Goal: Information Seeking & Learning: Learn about a topic

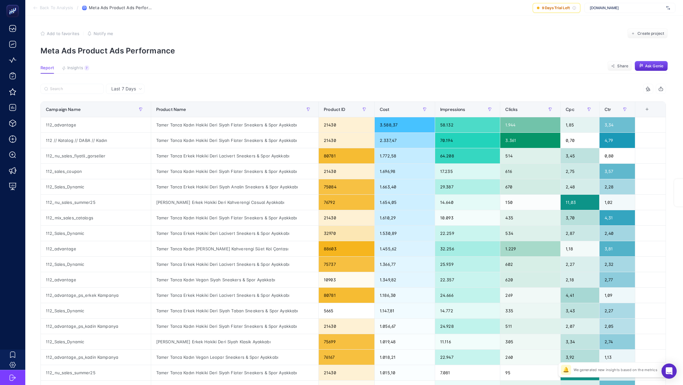
click at [64, 6] on span "Back To Analysis" at bounding box center [56, 7] width 33 height 5
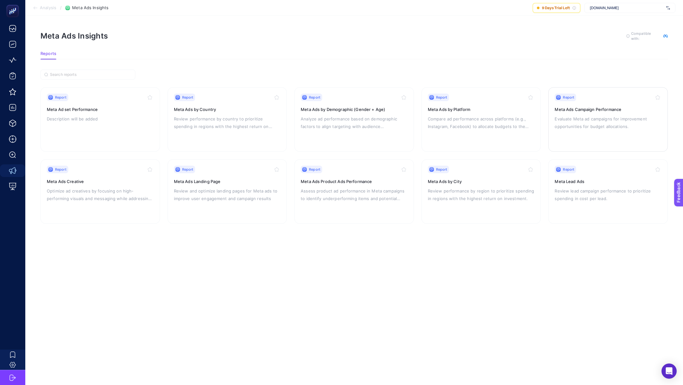
click at [596, 136] on div "Report Meta Ads Campaign Performance Evaluate Meta ad campaigns for improvement…" at bounding box center [608, 120] width 107 height 52
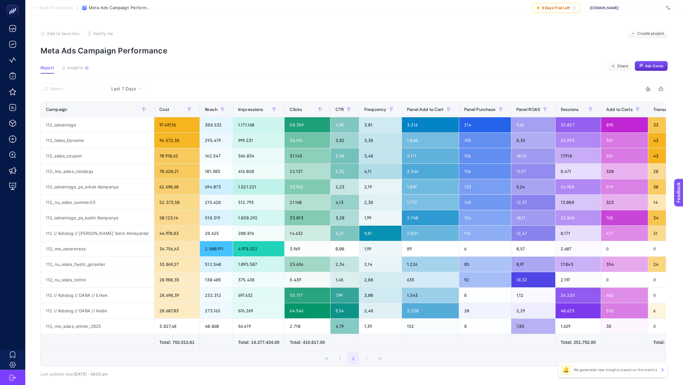
scroll to position [30, 0]
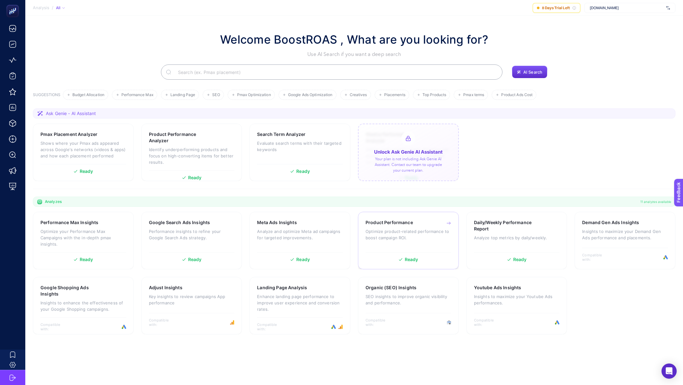
click at [427, 230] on p "Optimize product-related performance to boost campaign ROI." at bounding box center [409, 234] width 86 height 13
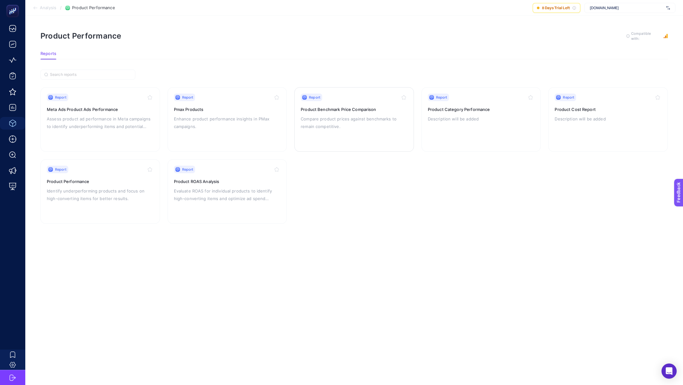
click at [356, 126] on p "Compare product prices against benchmarks to remain competitive." at bounding box center [354, 122] width 107 height 15
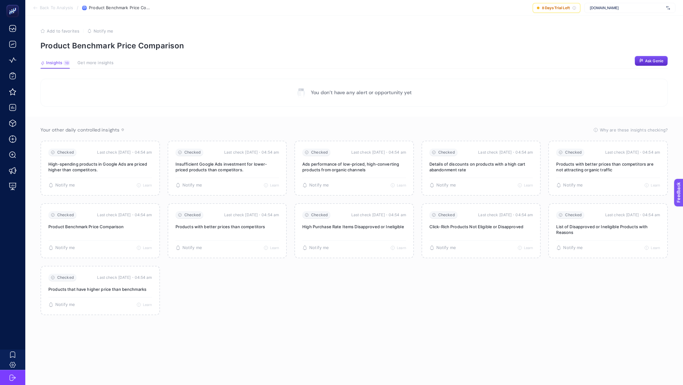
click at [100, 67] on button "Get more insights" at bounding box center [96, 64] width 36 height 8
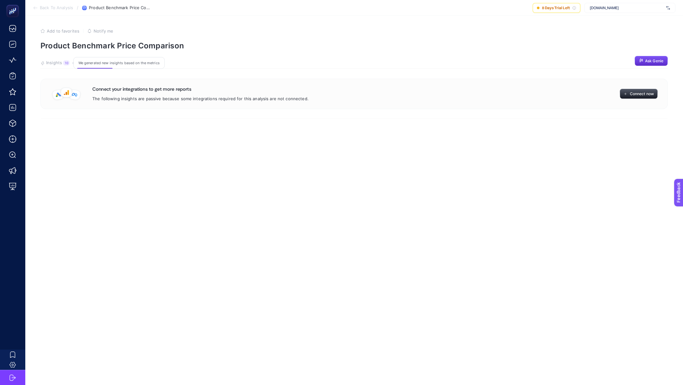
click at [65, 63] on div "10" at bounding box center [66, 62] width 6 height 5
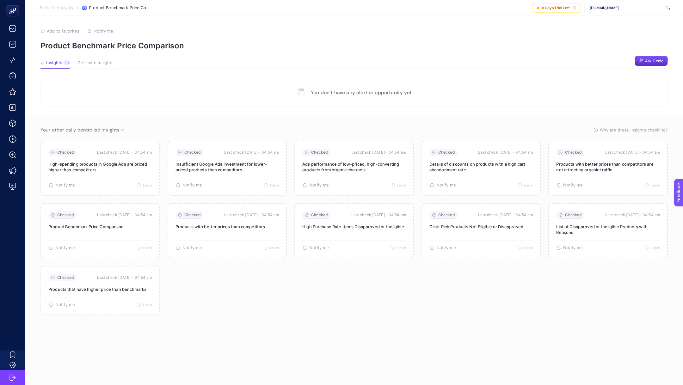
click at [56, 10] on section "Back To Analysis / Product Benchmark Price Comparison 8 Days Trial Left www.tam…" at bounding box center [354, 8] width 658 height 16
click at [47, 4] on section "Back To Analysis / Product Benchmark Price Comparison 8 Days Trial Left www.tam…" at bounding box center [354, 8] width 658 height 16
click at [47, 9] on span "Back To Analysis" at bounding box center [56, 7] width 33 height 5
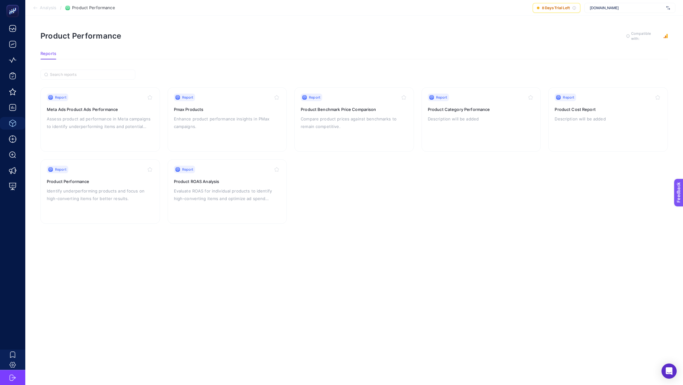
click at [46, 5] on span "Analysis" at bounding box center [48, 7] width 16 height 5
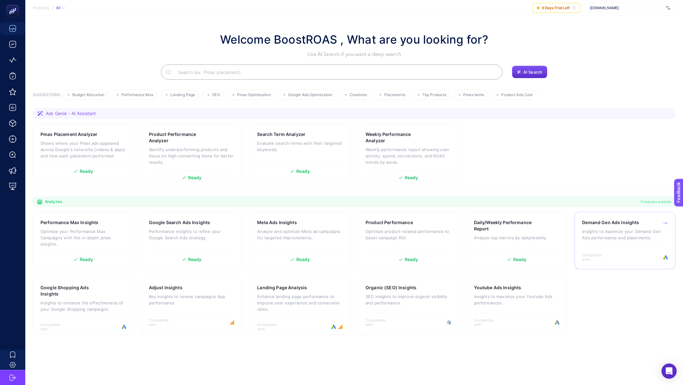
click at [622, 236] on p "Insights to maximize your Demand Gen Ads performance and placements." at bounding box center [626, 234] width 86 height 13
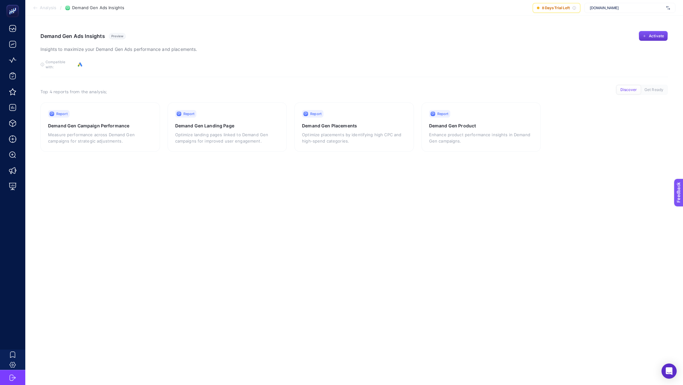
click at [647, 38] on button "Activate" at bounding box center [653, 36] width 29 height 10
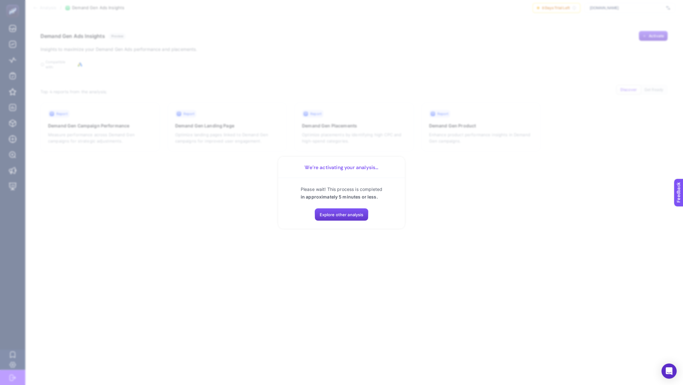
click at [352, 218] on button "Explore other analysis" at bounding box center [342, 215] width 54 height 13
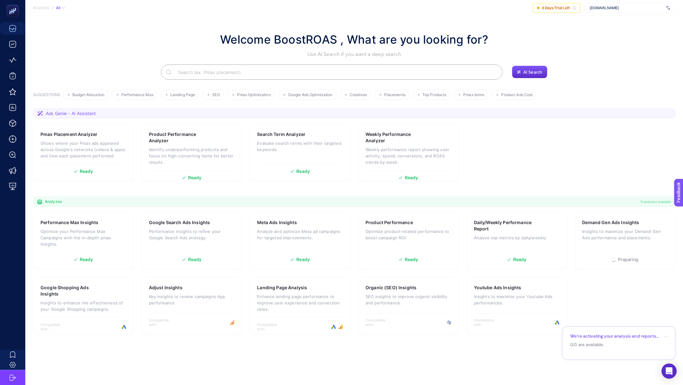
click at [352, 218] on section "Performance Max Insights Optimize your Performance Max Campaigns with the in-de…" at bounding box center [354, 273] width 643 height 123
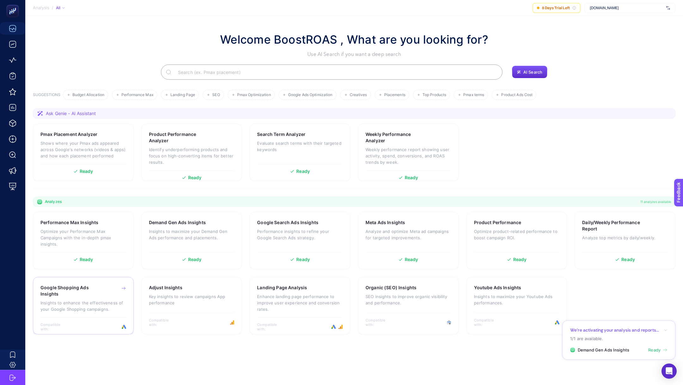
click at [102, 301] on p "Insights to enhance the effectiveness of your Google Shopping campaigns." at bounding box center [84, 306] width 86 height 13
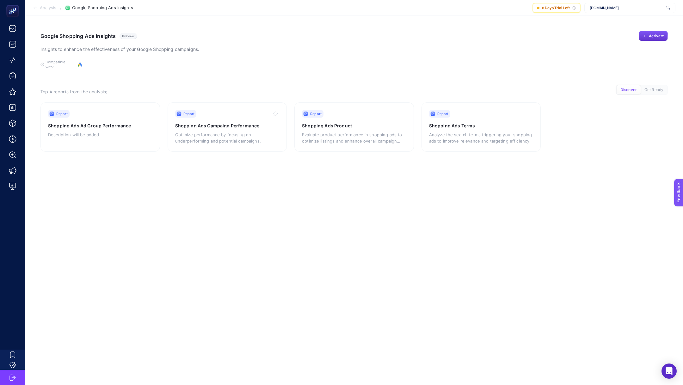
click at [659, 38] on span "Activate" at bounding box center [656, 36] width 15 height 5
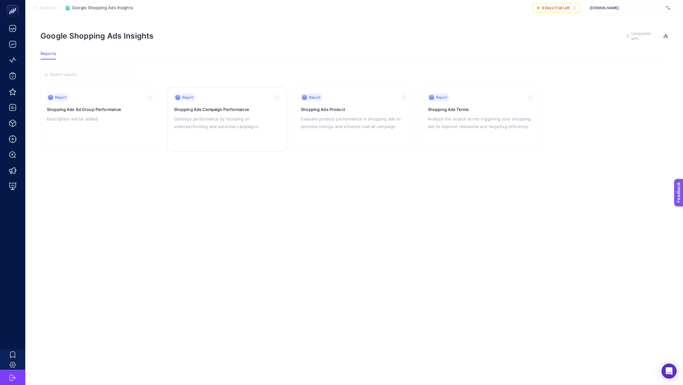
click at [229, 112] on div "Report Shopping Ads Campaign Performance Optimize performance by focusing on un…" at bounding box center [227, 120] width 107 height 52
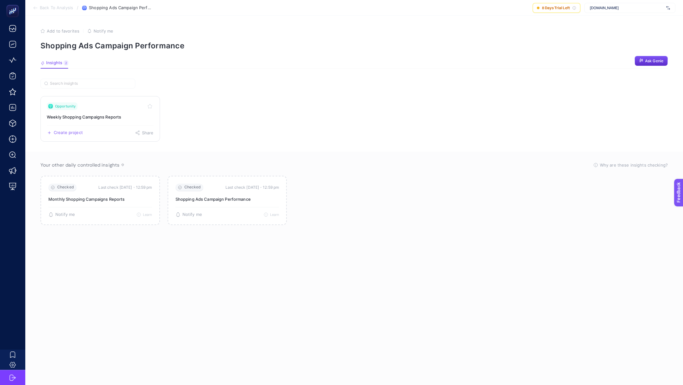
click at [106, 116] on h3 "Weekly Shopping Campaigns Reports" at bounding box center [100, 117] width 107 height 6
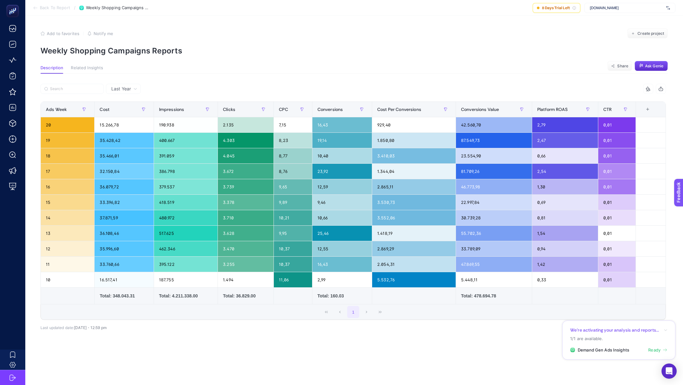
click at [58, 10] on span "Back To Report" at bounding box center [55, 7] width 30 height 5
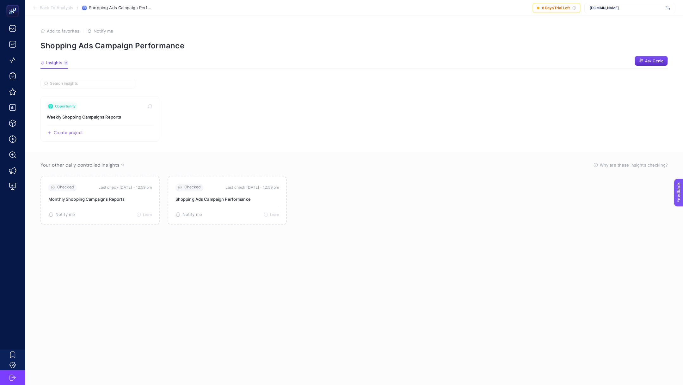
click at [57, 9] on span "Back To Analysis" at bounding box center [56, 7] width 33 height 5
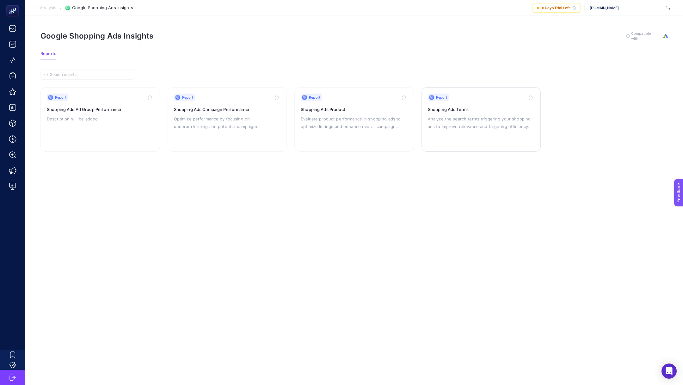
click at [450, 120] on p "Analyze the search terms triggering your shopping ads to improve relevance and …" at bounding box center [481, 122] width 107 height 15
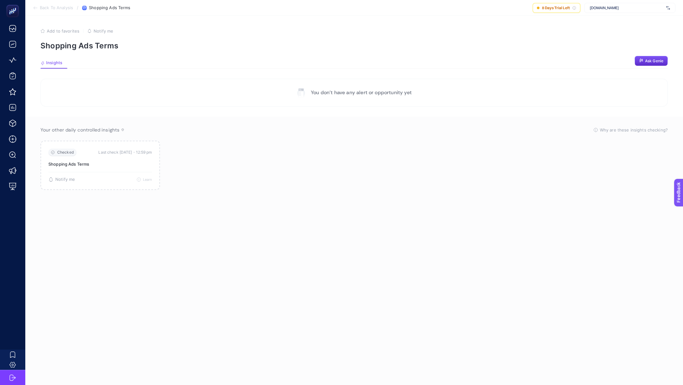
click at [53, 9] on span "Back To Analysis" at bounding box center [56, 7] width 33 height 5
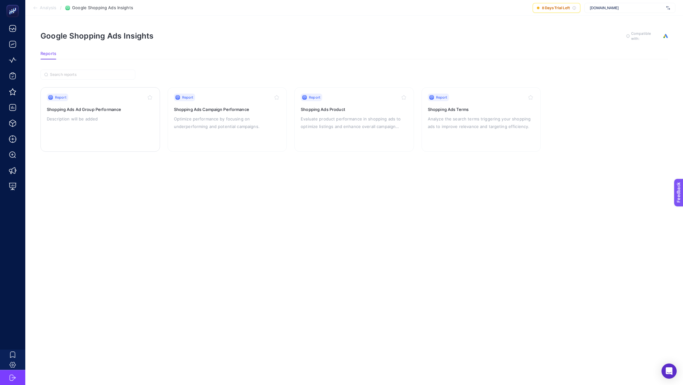
click at [110, 118] on p "Description will be added" at bounding box center [100, 119] width 107 height 8
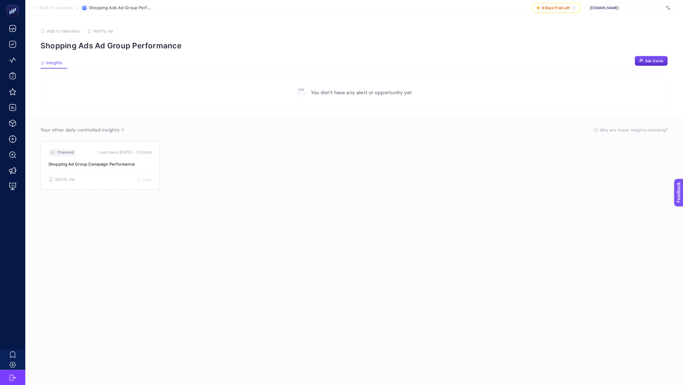
click at [47, 7] on span "Back To Analysis" at bounding box center [56, 7] width 33 height 5
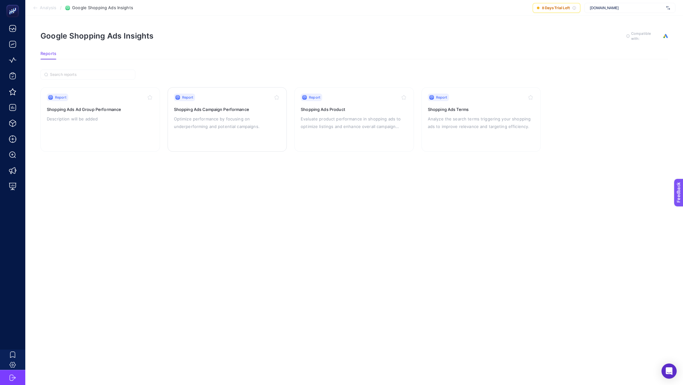
click at [204, 129] on div "Report Shopping Ads Campaign Performance Optimize performance by focusing on un…" at bounding box center [227, 120] width 107 height 52
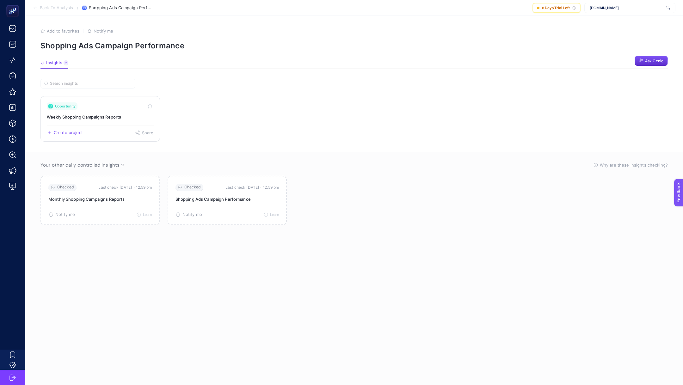
click at [103, 114] on h3 "Weekly Shopping Campaigns Reports" at bounding box center [100, 117] width 107 height 6
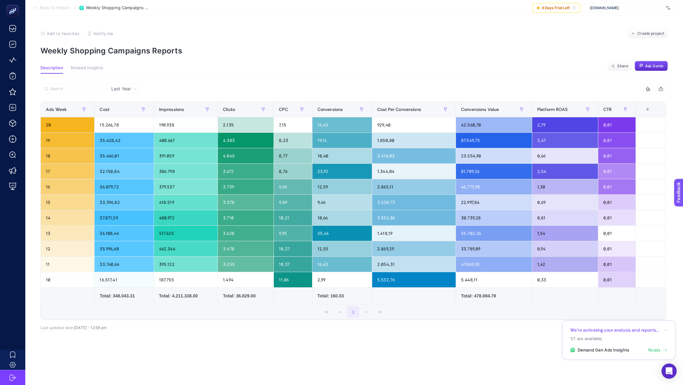
click at [47, 7] on span "Back To Report" at bounding box center [55, 7] width 30 height 5
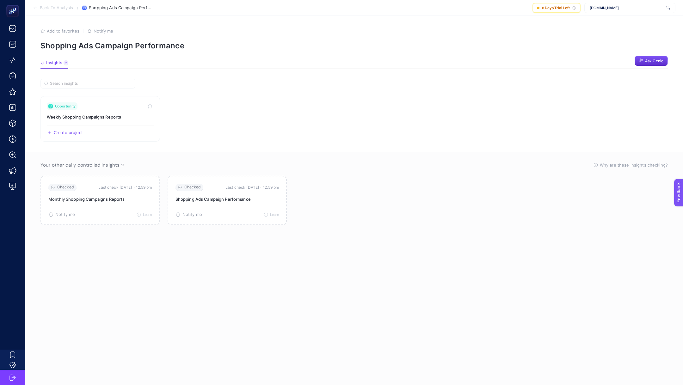
click at [54, 9] on span "Back To Analysis" at bounding box center [56, 7] width 33 height 5
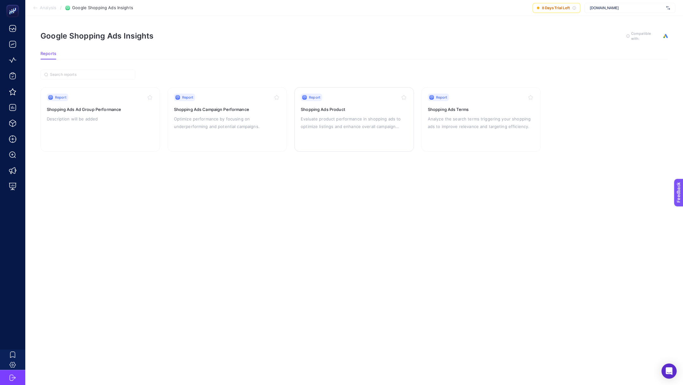
click at [364, 128] on p "Evaluate product performance in shopping ads to optimize listings and enhance o…" at bounding box center [354, 122] width 107 height 15
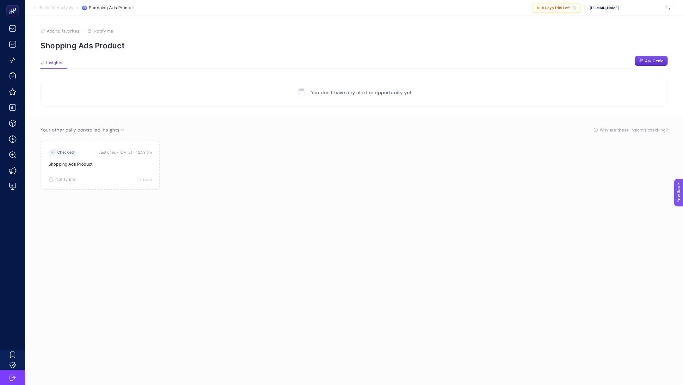
click at [350, 94] on p "You don’t have any alert or opportunity yet" at bounding box center [361, 93] width 101 height 8
click at [152, 97] on section "You don’t have any alert or opportunity yet" at bounding box center [355, 93] width 628 height 28
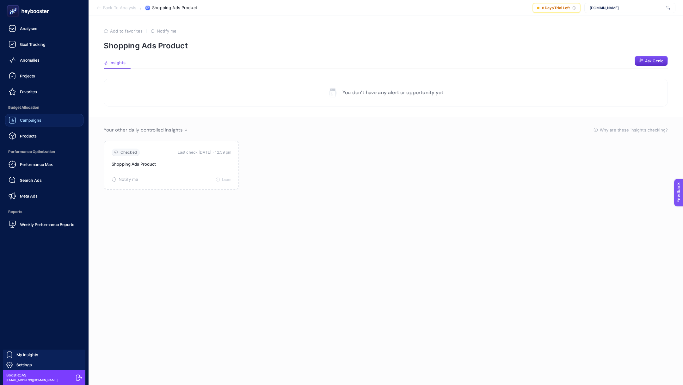
click at [39, 122] on span "Campaigns" at bounding box center [31, 120] width 22 height 5
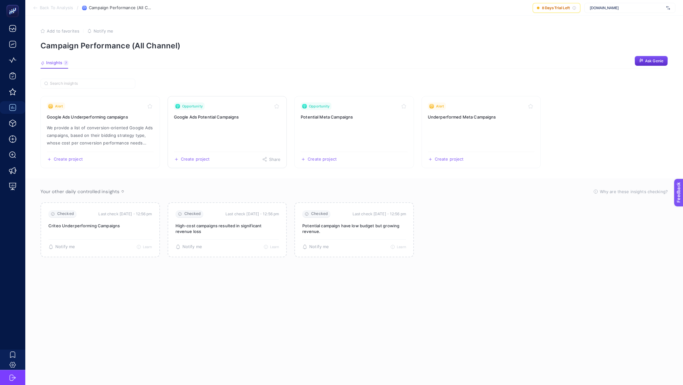
click at [210, 118] on h3 "Google Ads Potential Campaigns" at bounding box center [227, 117] width 107 height 6
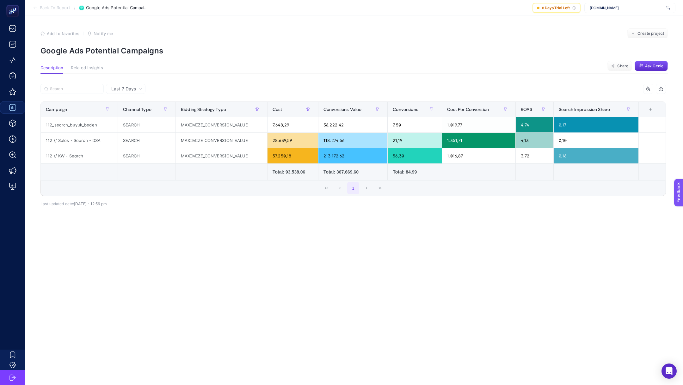
click at [54, 8] on span "Back To Report" at bounding box center [55, 7] width 30 height 5
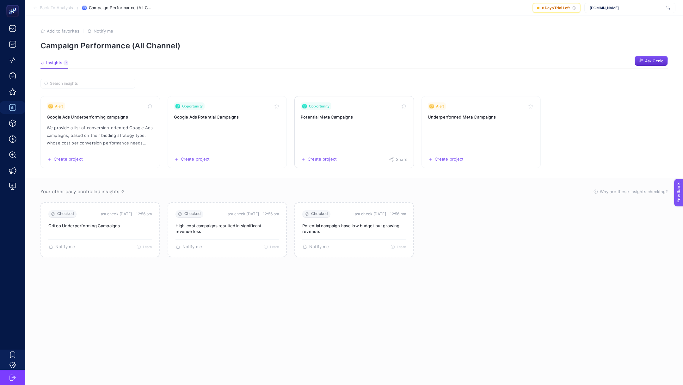
click at [365, 117] on h3 "Potential Meta Campaigns" at bounding box center [354, 117] width 107 height 6
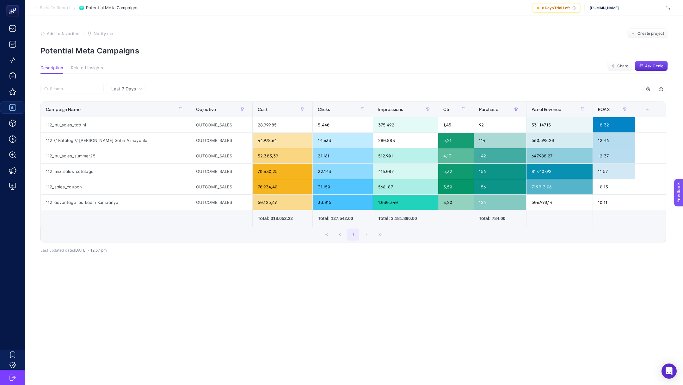
click at [60, 10] on section "Back To Report / Potential Meta Campaigns 8 Days Trial Left www.tamertanca.com.…" at bounding box center [354, 8] width 658 height 16
click at [54, 7] on span "Back To Report" at bounding box center [55, 7] width 30 height 5
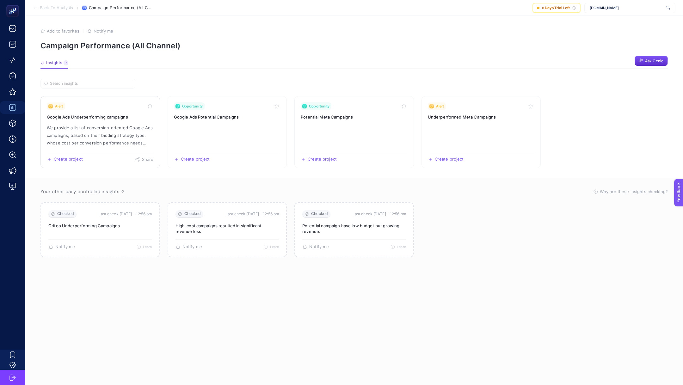
click at [113, 122] on link "Alert Google Ads Underperforming campaigns We provide a list of conversion-orie…" at bounding box center [101, 132] width 120 height 72
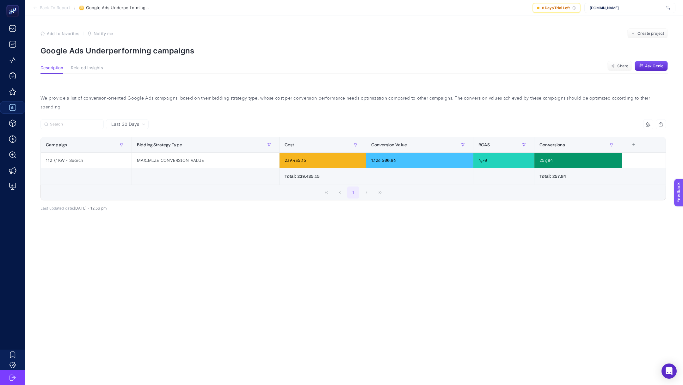
click at [85, 65] on span "Related Insights" at bounding box center [87, 67] width 32 height 5
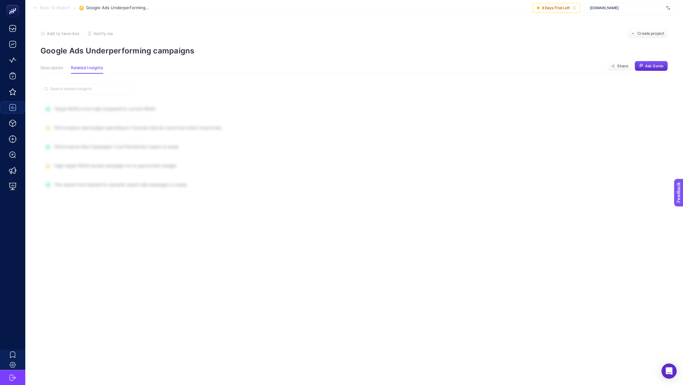
click at [53, 66] on span "Description" at bounding box center [52, 67] width 23 height 5
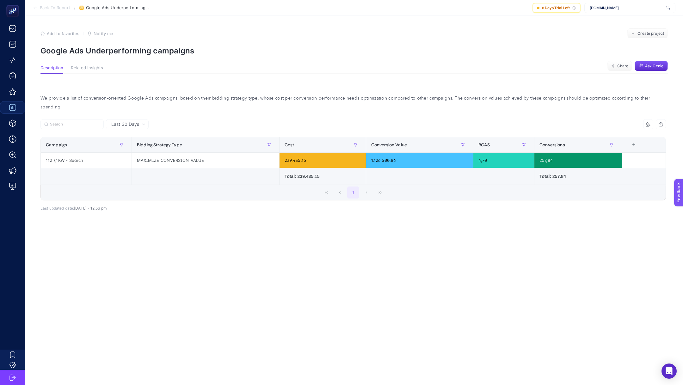
click at [61, 8] on span "Back To Report" at bounding box center [55, 7] width 30 height 5
